Goal: Task Accomplishment & Management: Manage account settings

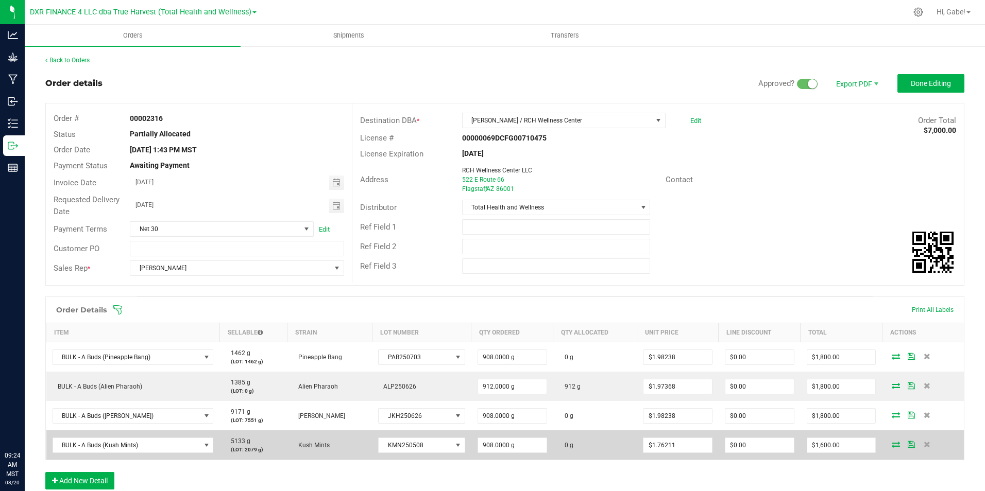
click at [892, 444] on icon at bounding box center [896, 444] width 8 height 6
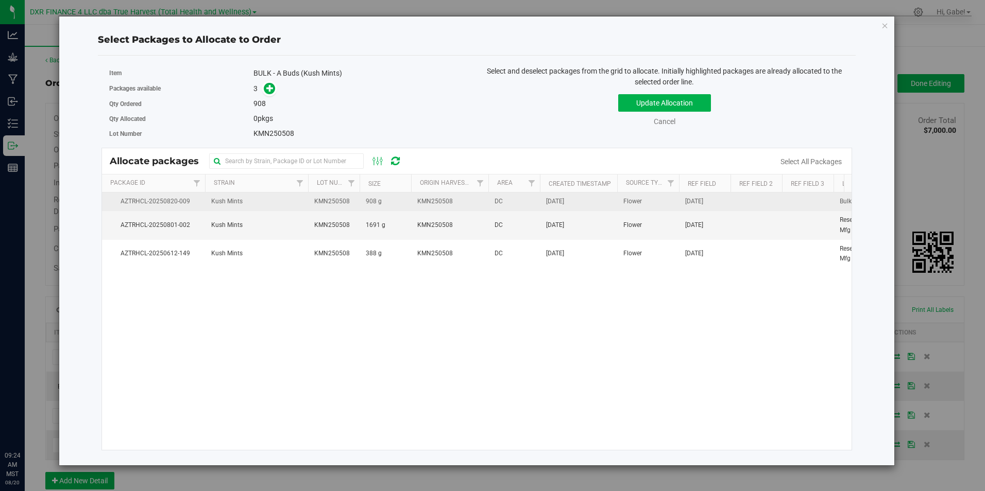
click at [415, 206] on td "KMN250508" at bounding box center [449, 202] width 77 height 19
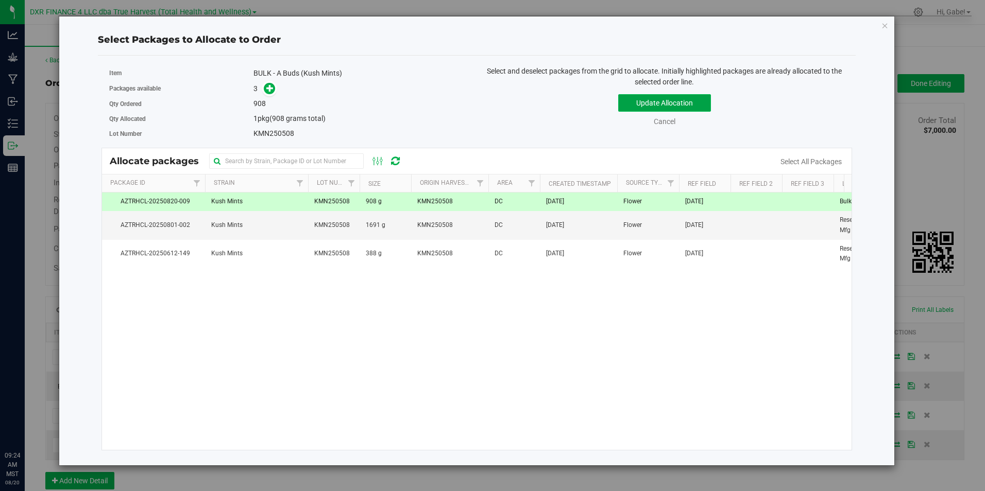
click at [685, 104] on button "Update Allocation" at bounding box center [664, 103] width 93 height 18
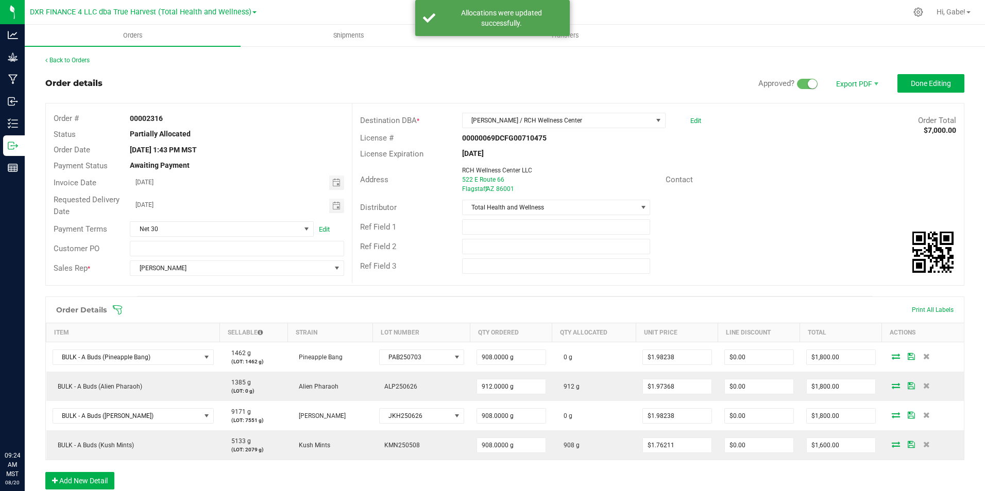
click at [782, 298] on div "Order Details Print All Labels" at bounding box center [505, 310] width 918 height 26
click at [918, 87] on span "Done Editing" at bounding box center [931, 83] width 40 height 8
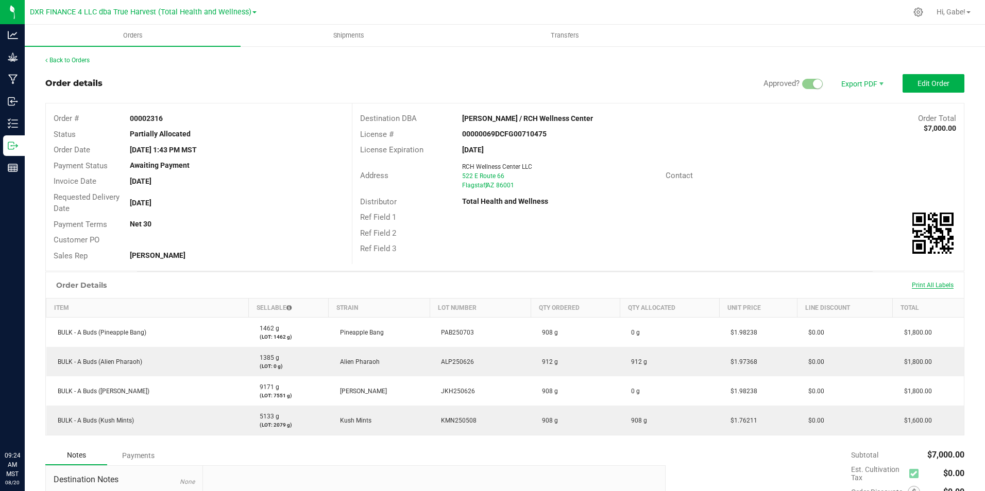
click at [912, 285] on span "Print All Labels" at bounding box center [933, 285] width 42 height 7
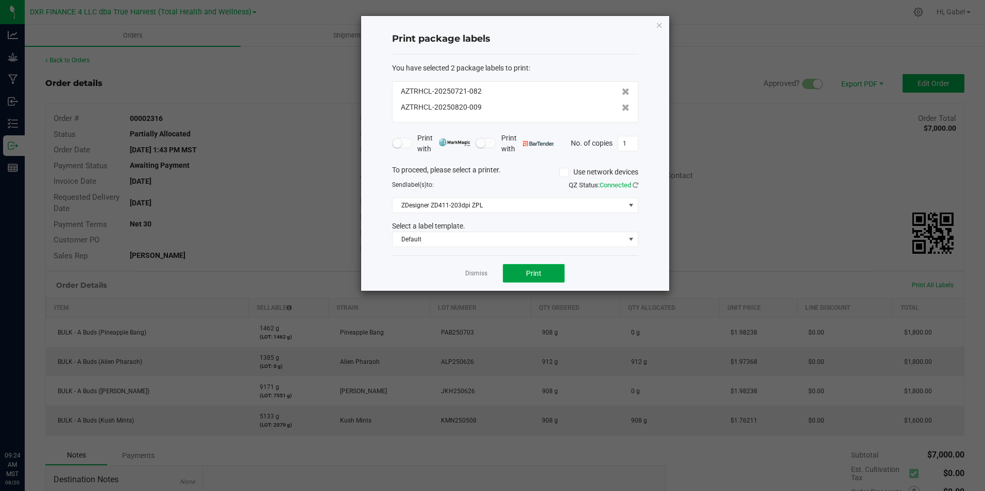
click at [534, 278] on button "Print" at bounding box center [534, 273] width 62 height 19
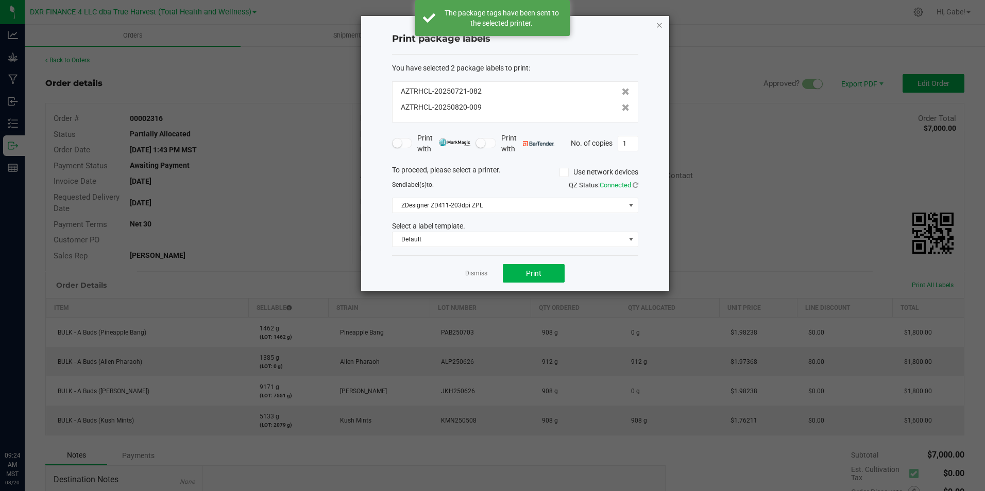
click at [658, 23] on icon "button" at bounding box center [659, 25] width 7 height 12
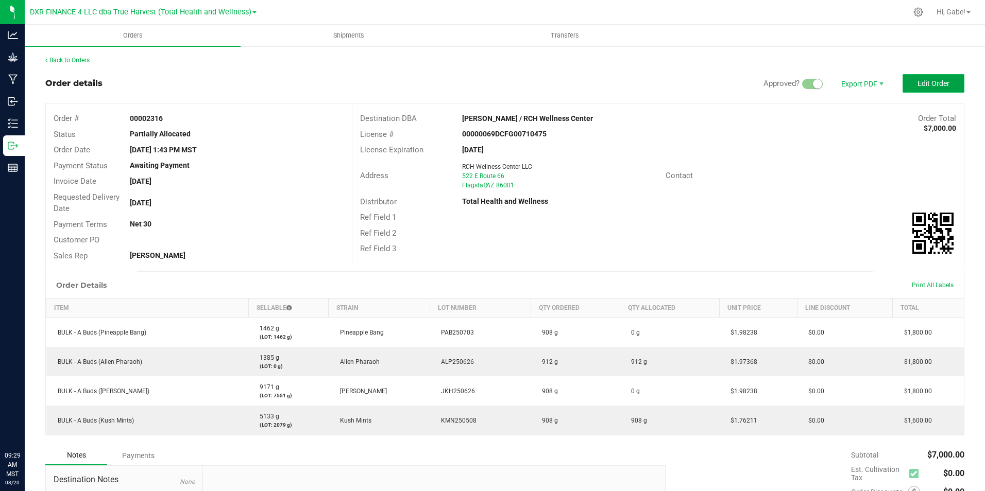
click at [924, 83] on span "Edit Order" at bounding box center [934, 83] width 32 height 8
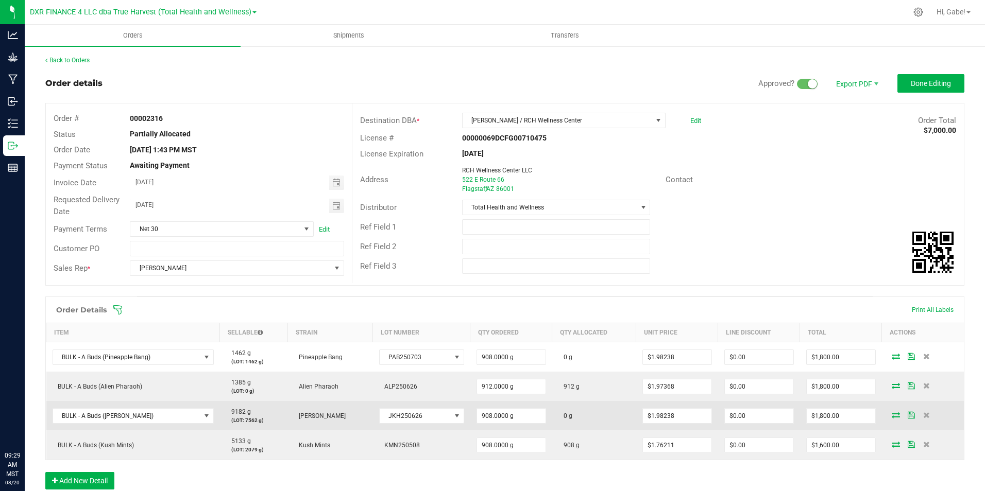
click at [893, 416] on span at bounding box center [895, 415] width 15 height 6
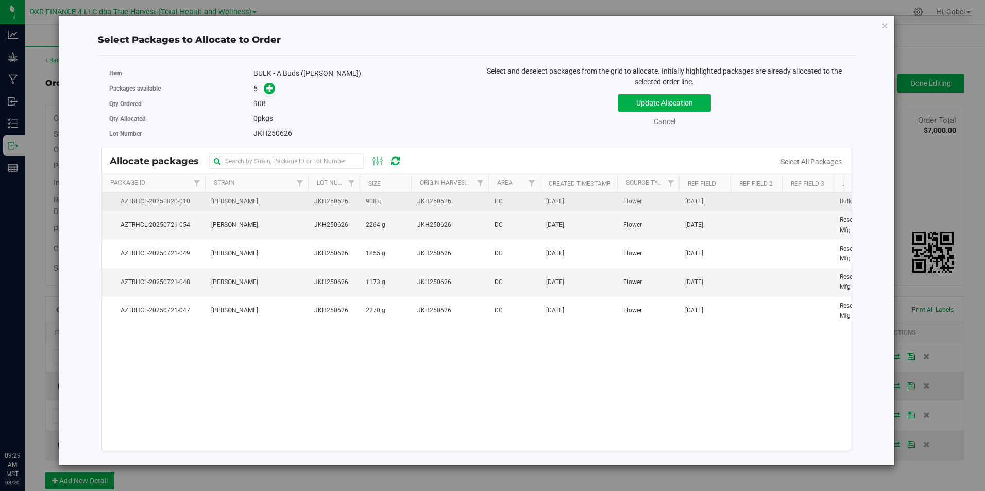
click at [418, 208] on td "JKH250626" at bounding box center [449, 202] width 77 height 19
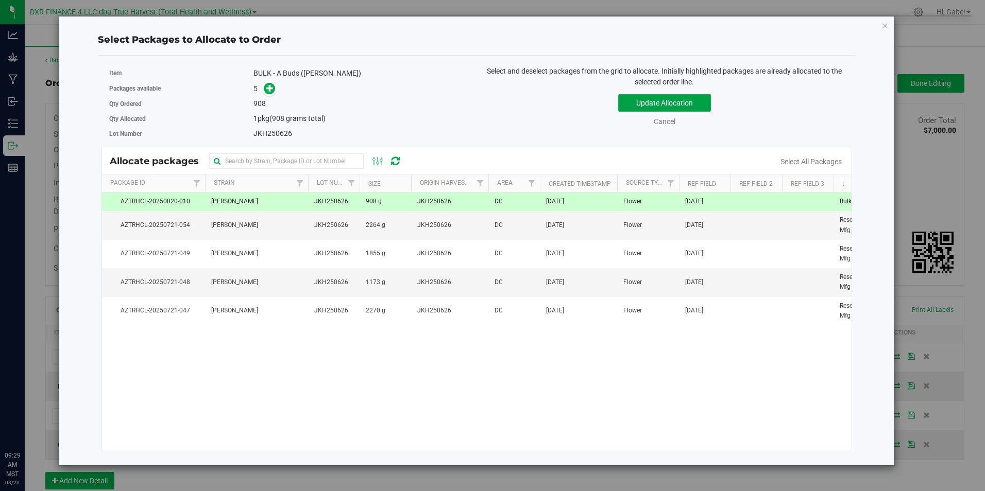
click at [675, 106] on button "Update Allocation" at bounding box center [664, 103] width 93 height 18
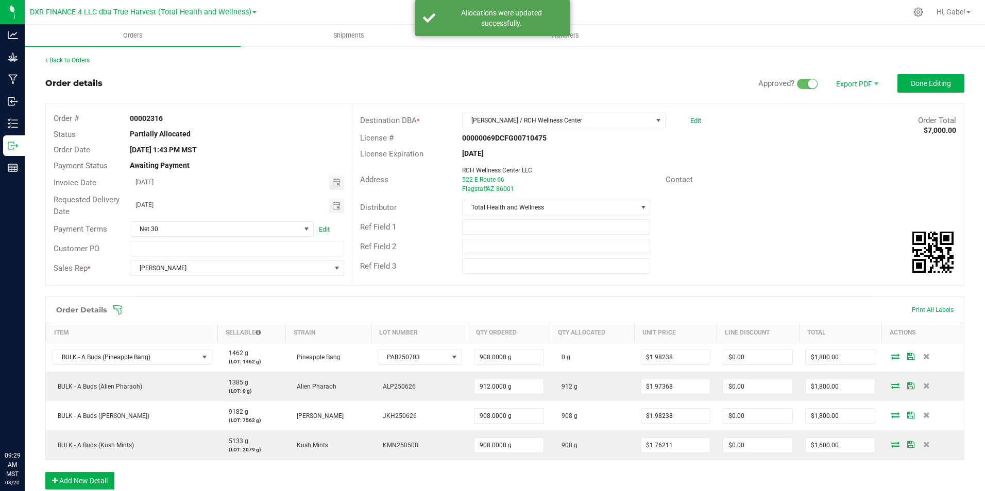
click at [940, 307] on span at bounding box center [571, 310] width 919 height 10
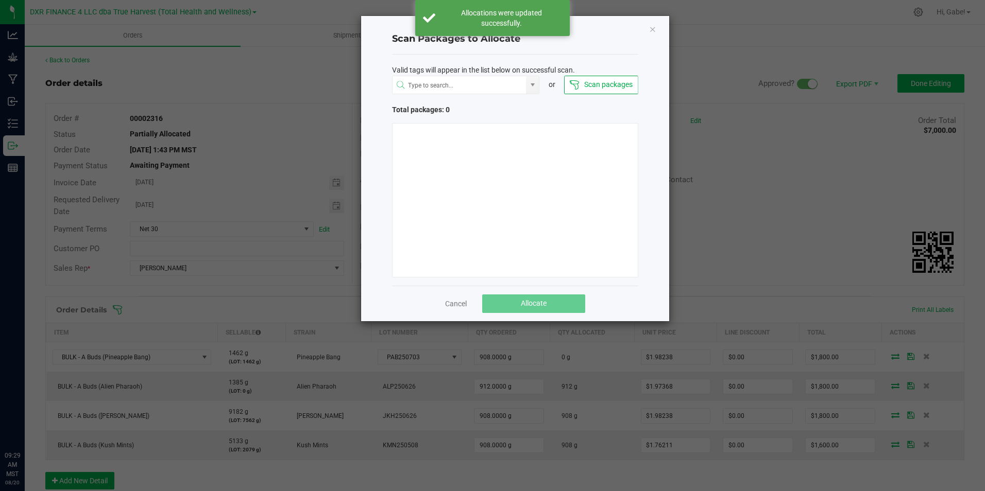
click at [647, 31] on div "Scan Packages to Allocate Valid tags will appear in the list below on successfu…" at bounding box center [515, 168] width 308 height 305
click at [652, 31] on icon "Close" at bounding box center [652, 29] width 7 height 12
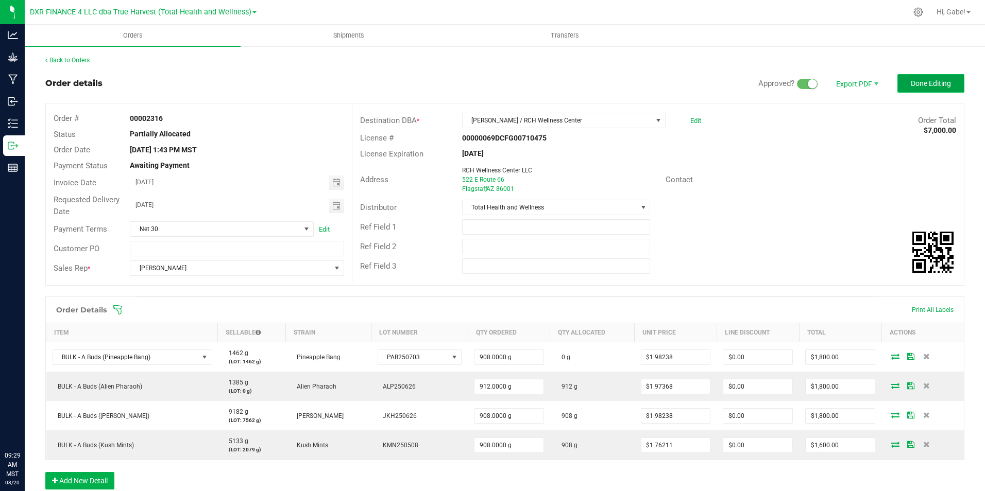
click at [940, 83] on span "Done Editing" at bounding box center [931, 83] width 40 height 8
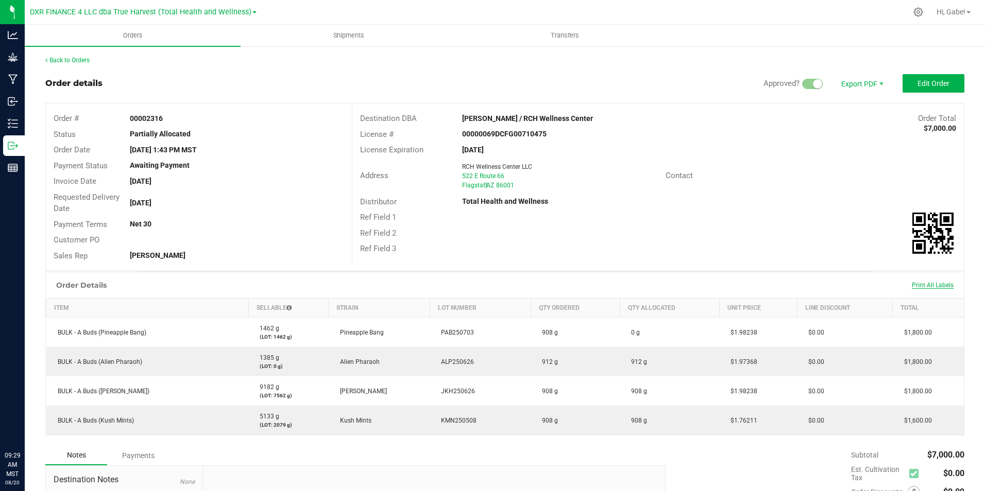
click at [929, 283] on span "Print All Labels" at bounding box center [933, 285] width 42 height 7
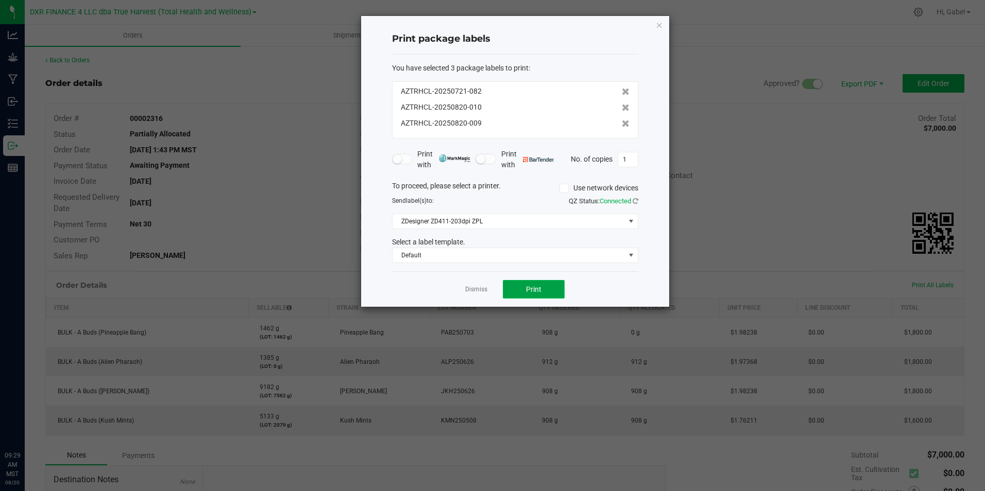
click at [550, 285] on button "Print" at bounding box center [534, 289] width 62 height 19
click at [657, 23] on icon "button" at bounding box center [659, 25] width 7 height 12
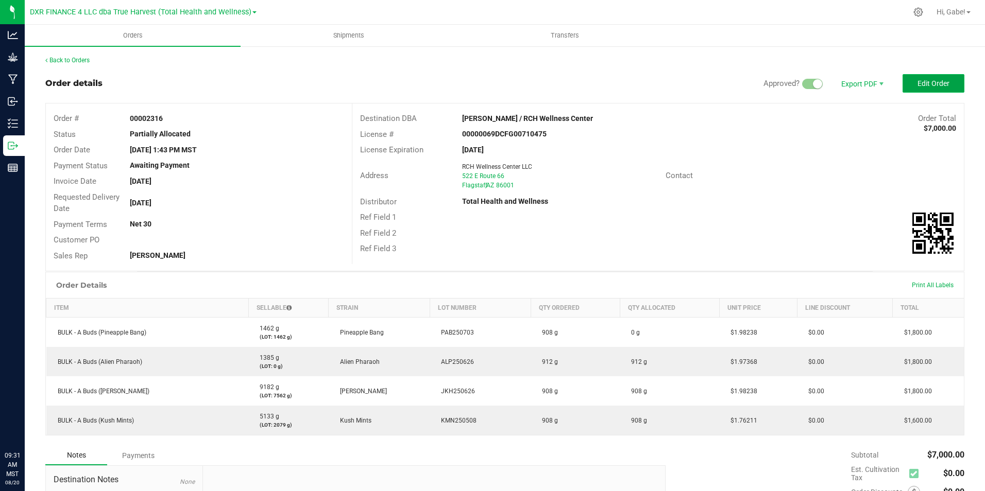
click at [939, 84] on span "Edit Order" at bounding box center [934, 83] width 32 height 8
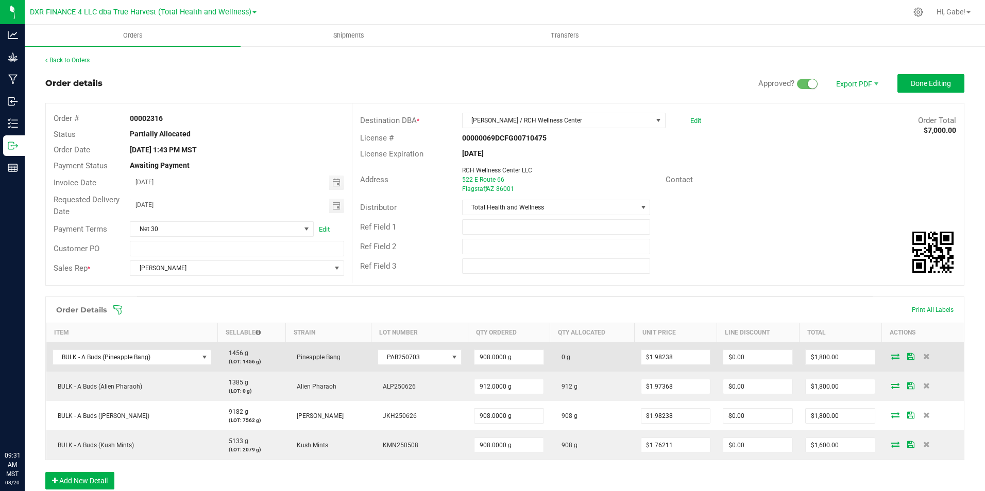
click at [891, 355] on icon at bounding box center [895, 356] width 8 height 6
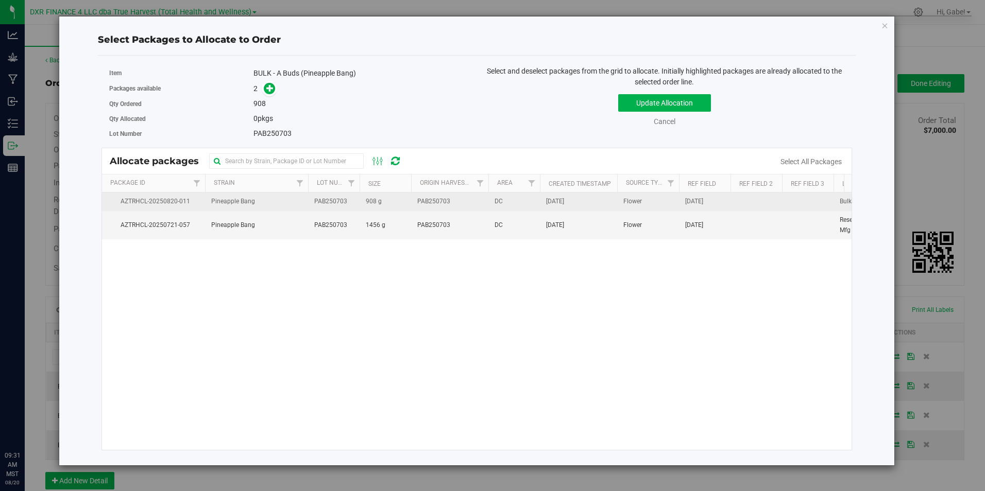
click at [486, 201] on td "PAB250703" at bounding box center [449, 202] width 77 height 19
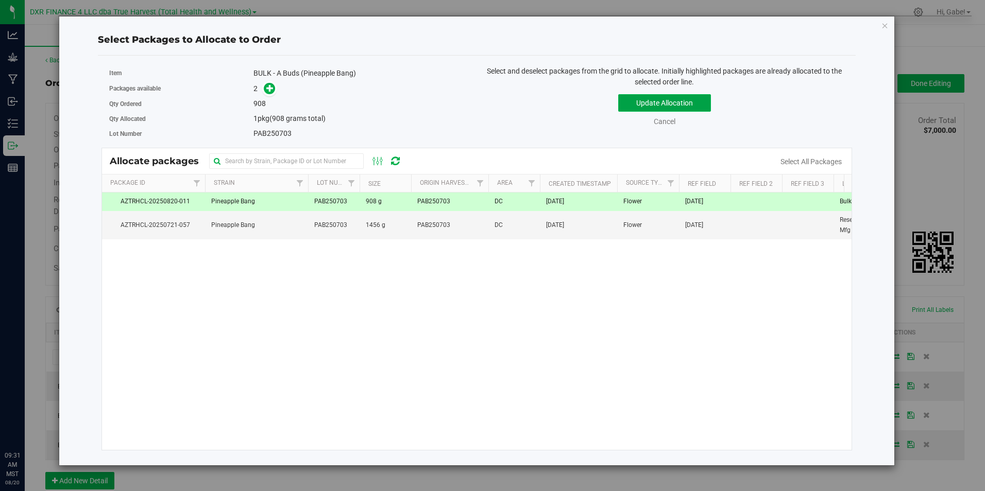
click at [641, 106] on button "Update Allocation" at bounding box center [664, 103] width 93 height 18
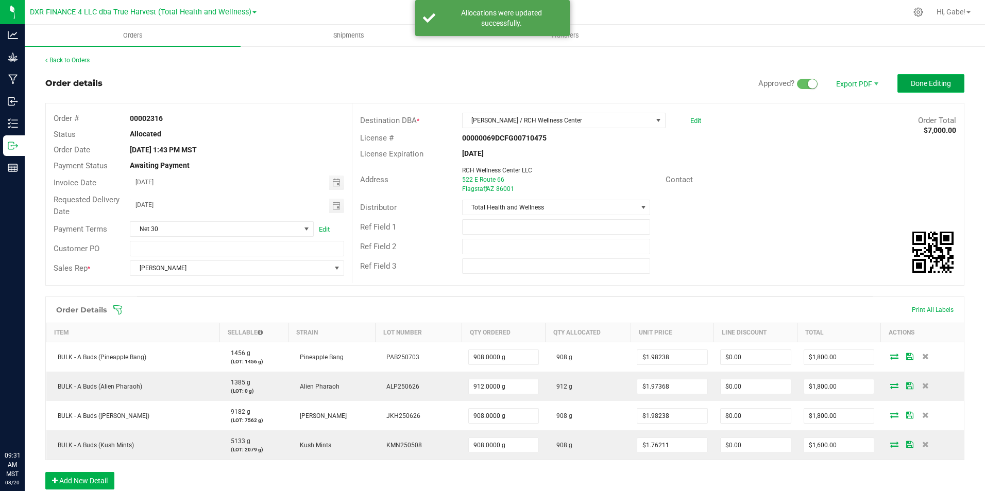
click at [905, 89] on button "Done Editing" at bounding box center [930, 83] width 67 height 19
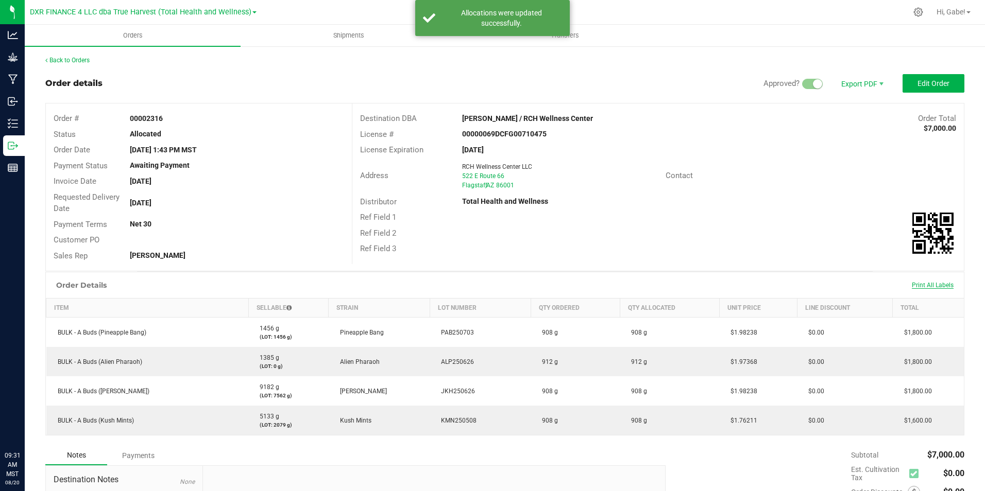
click at [927, 288] on span "Print All Labels" at bounding box center [933, 285] width 42 height 7
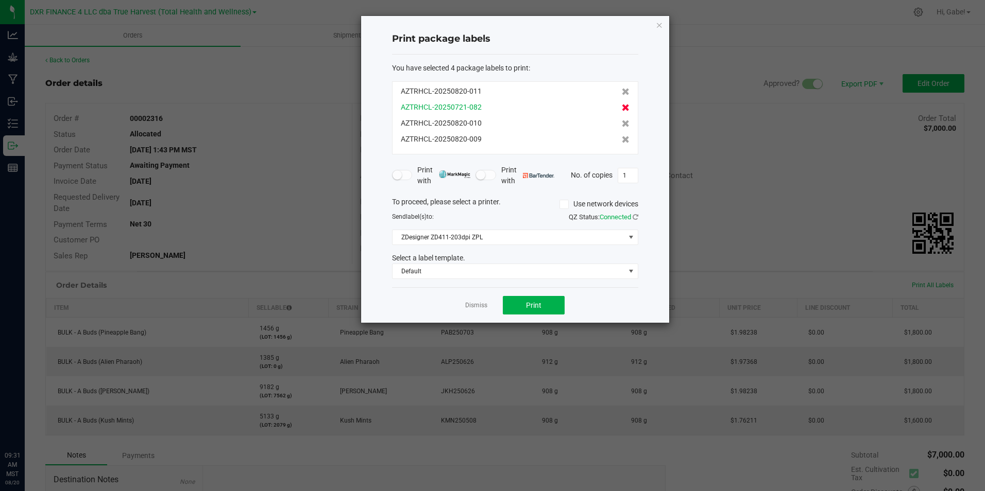
click at [622, 106] on icon at bounding box center [626, 107] width 8 height 7
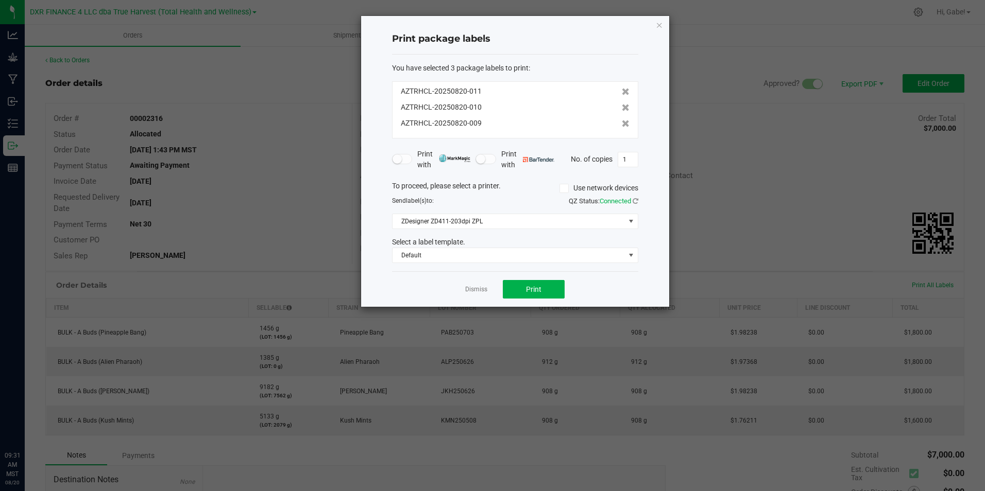
click at [622, 106] on icon at bounding box center [626, 107] width 8 height 7
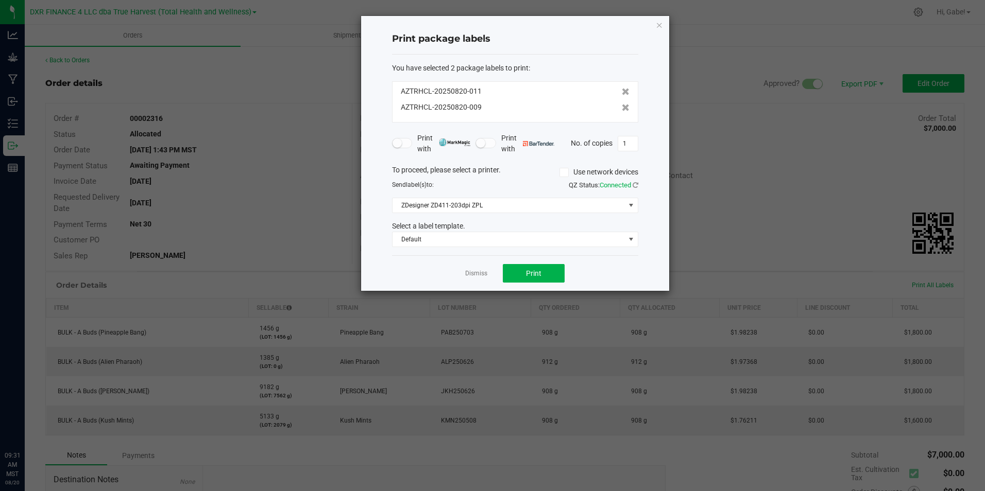
click at [622, 106] on icon at bounding box center [626, 107] width 8 height 7
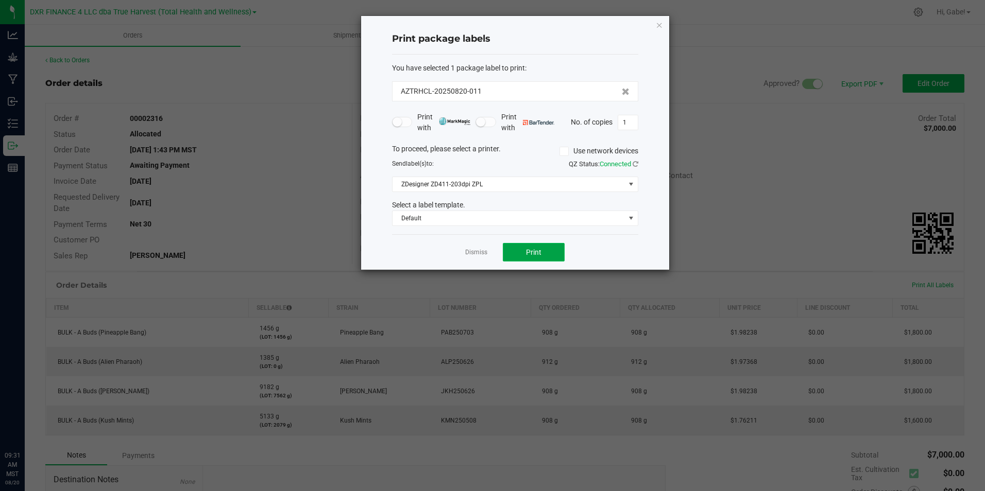
click at [547, 249] on button "Print" at bounding box center [534, 252] width 62 height 19
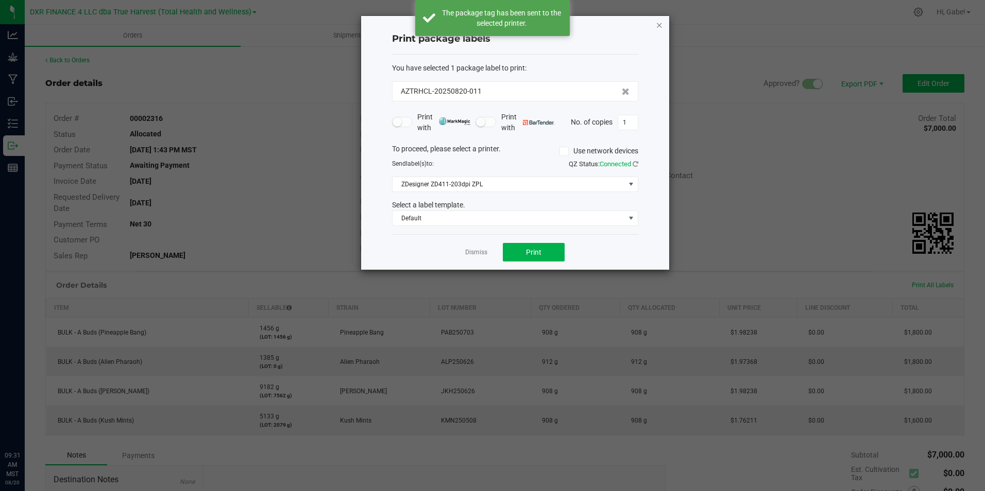
click at [660, 25] on icon "button" at bounding box center [659, 25] width 7 height 12
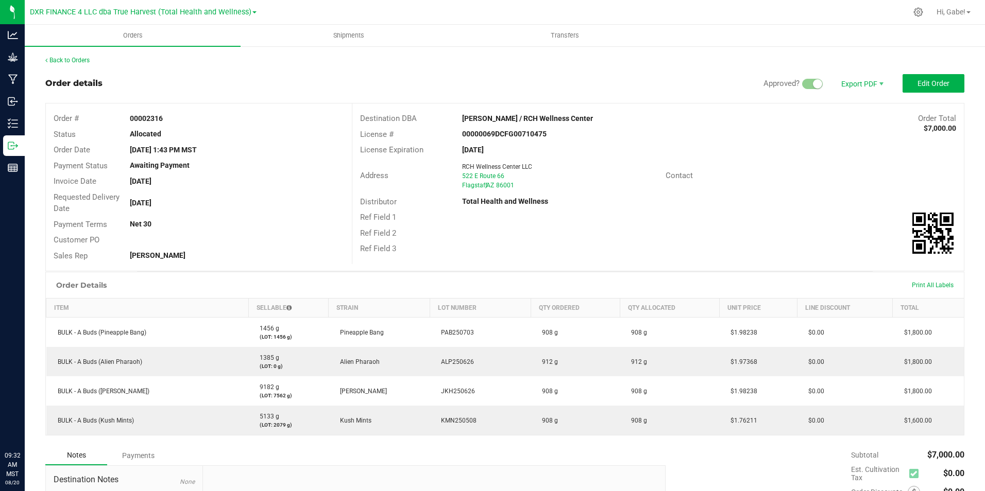
click at [577, 246] on div "Ref Field 3" at bounding box center [657, 249] width 611 height 16
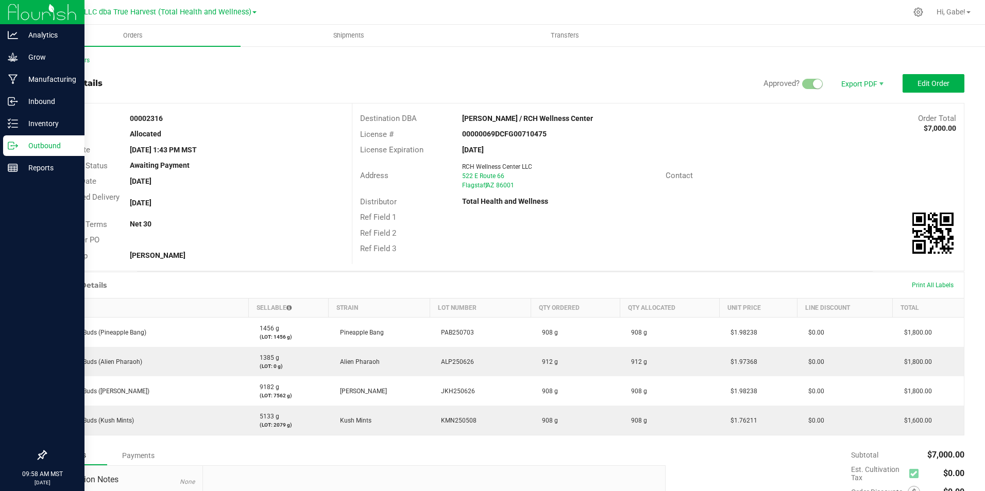
click at [18, 143] on p "Outbound" at bounding box center [49, 146] width 62 height 12
